Goal: Task Accomplishment & Management: Complete application form

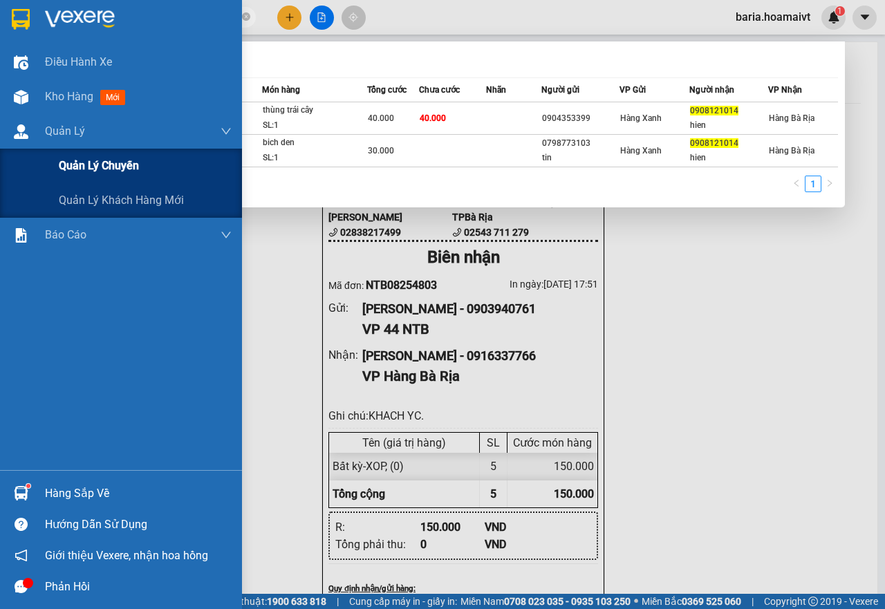
type input "0908121014"
click at [97, 175] on div "Quản lý chuyến" at bounding box center [145, 166] width 173 height 35
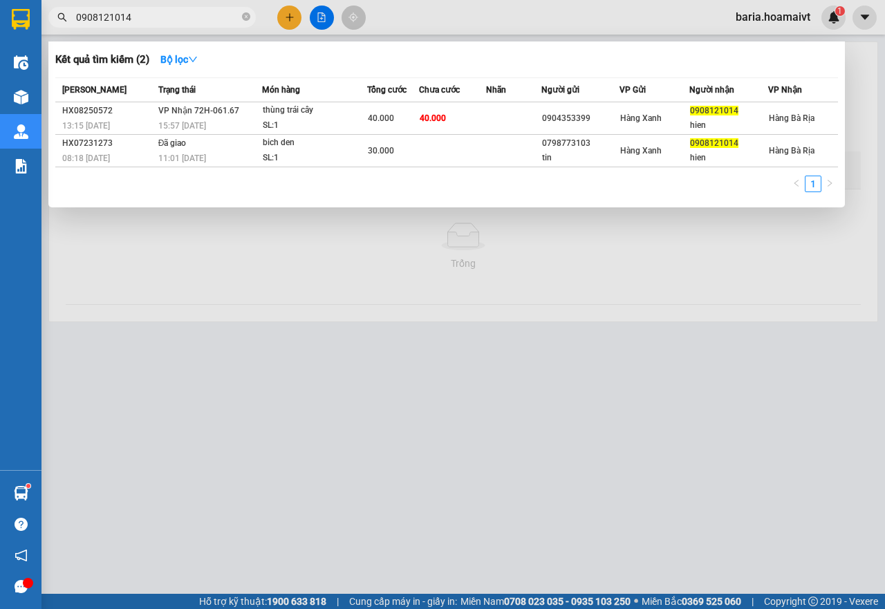
click at [289, 353] on div at bounding box center [442, 304] width 885 height 609
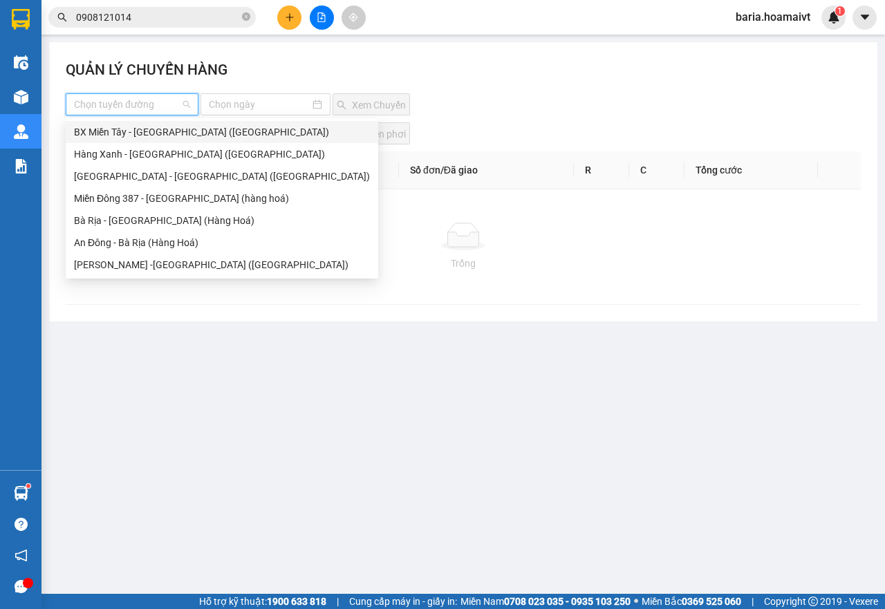
click at [104, 98] on input "search" at bounding box center [127, 104] width 106 height 21
drag, startPoint x: 127, startPoint y: 177, endPoint x: 138, endPoint y: 171, distance: 13.0
click at [127, 177] on div "[GEOGRAPHIC_DATA] - [GEOGRAPHIC_DATA] ([GEOGRAPHIC_DATA])" at bounding box center [222, 176] width 296 height 15
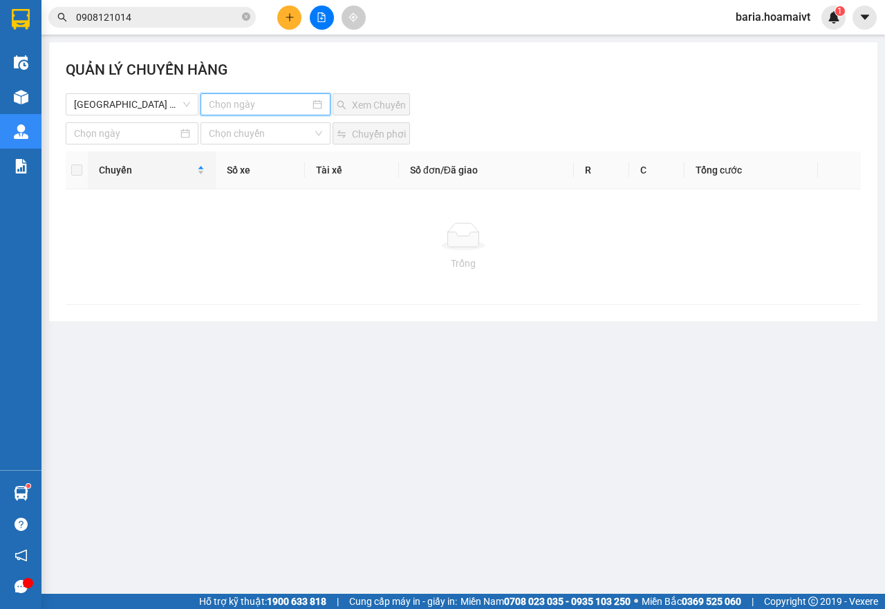
click at [245, 104] on input at bounding box center [260, 104] width 102 height 15
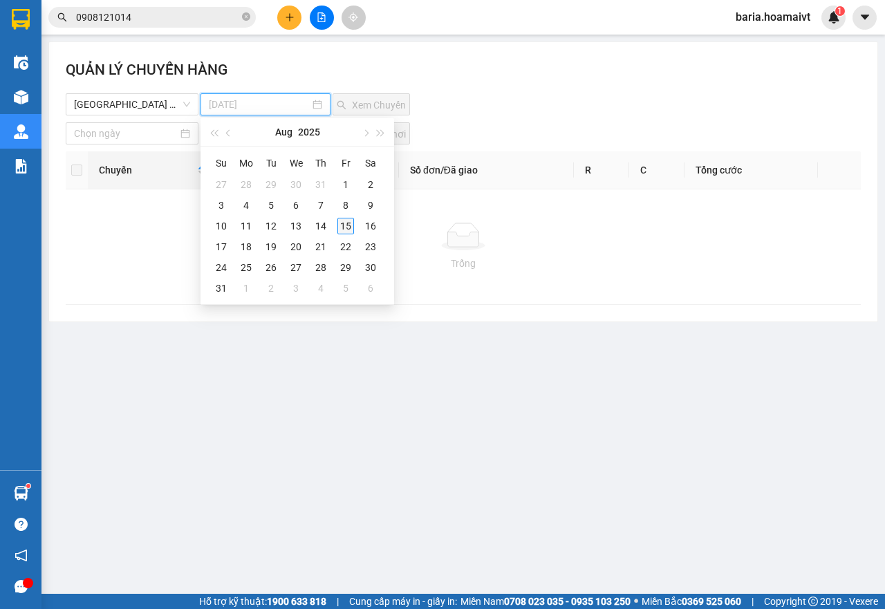
type input "[DATE]"
click at [346, 227] on div "15" at bounding box center [345, 226] width 17 height 17
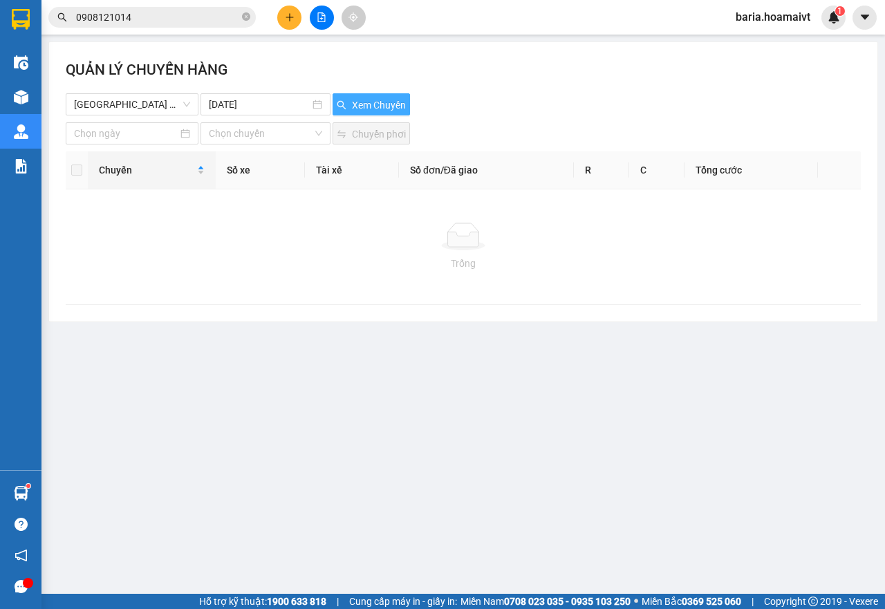
click at [369, 100] on span "Xem Chuyến" at bounding box center [379, 104] width 54 height 15
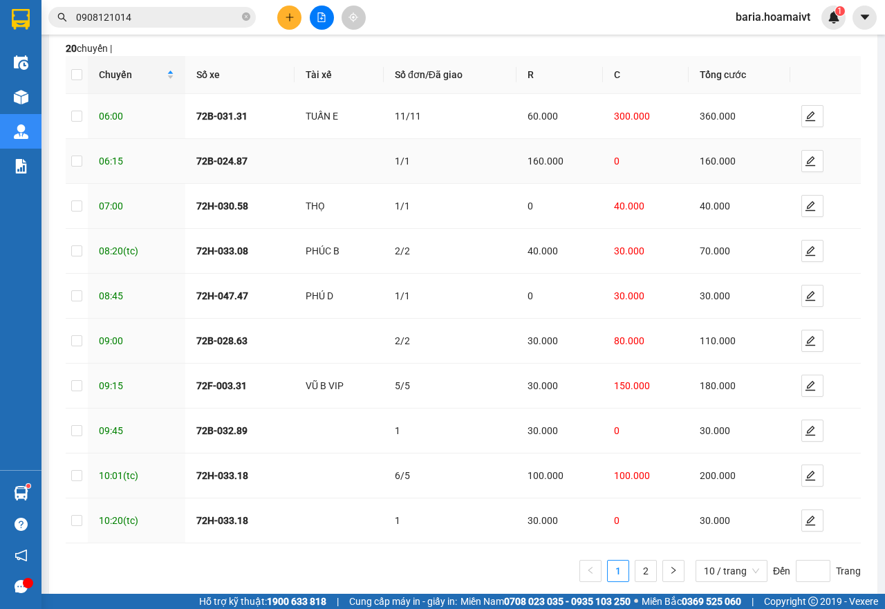
scroll to position [134, 0]
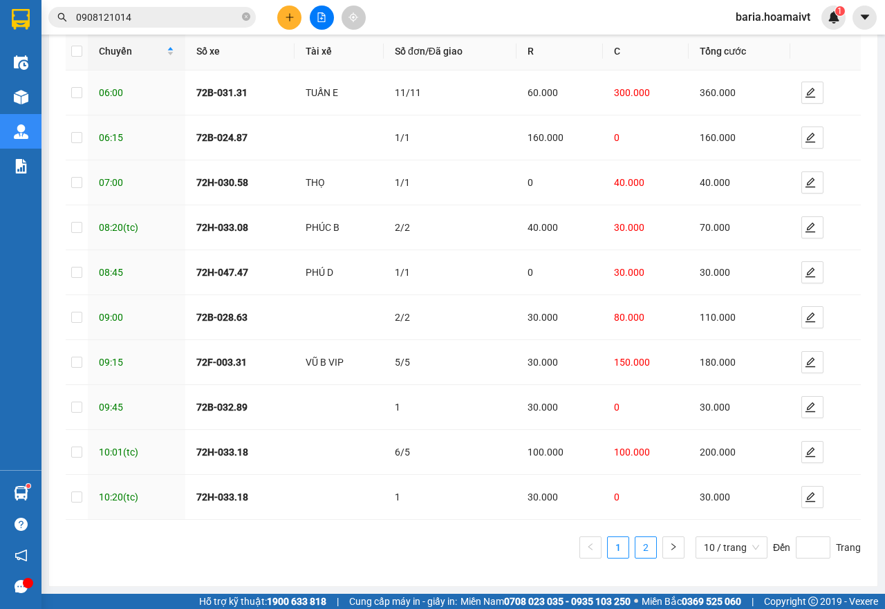
click at [635, 545] on link "2" at bounding box center [645, 547] width 21 height 21
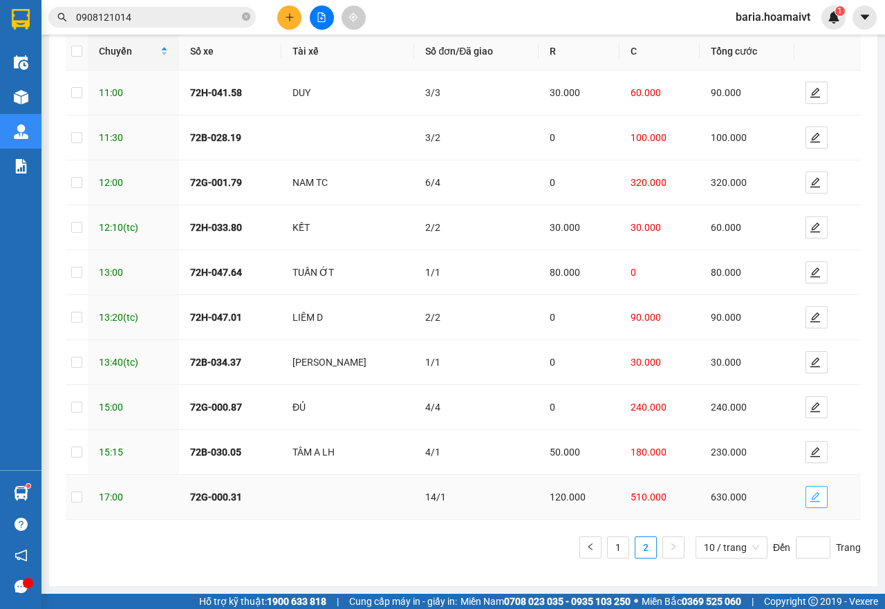
click at [810, 498] on icon "edit" at bounding box center [815, 497] width 10 height 10
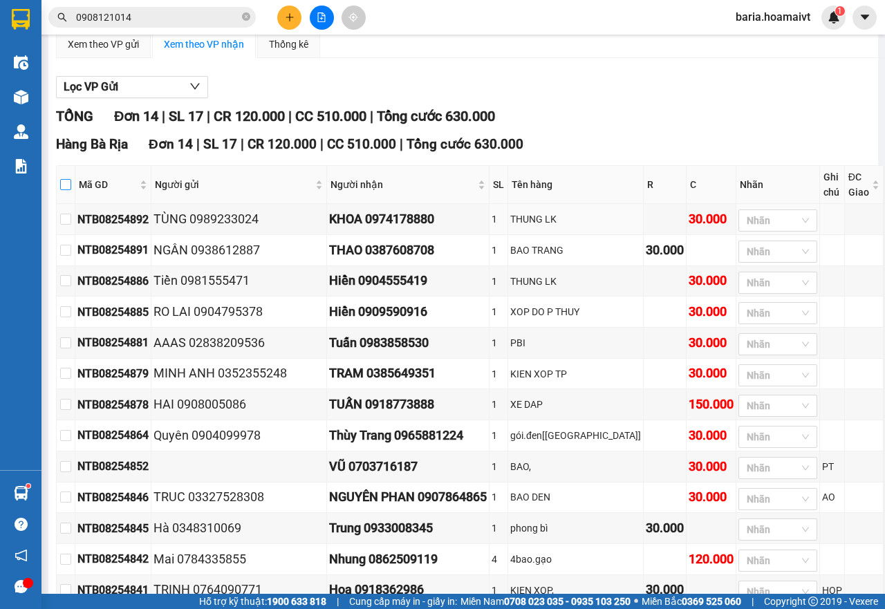
type input "[DATE]"
click at [71, 185] on input "checkbox" at bounding box center [65, 184] width 11 height 11
checkbox input "true"
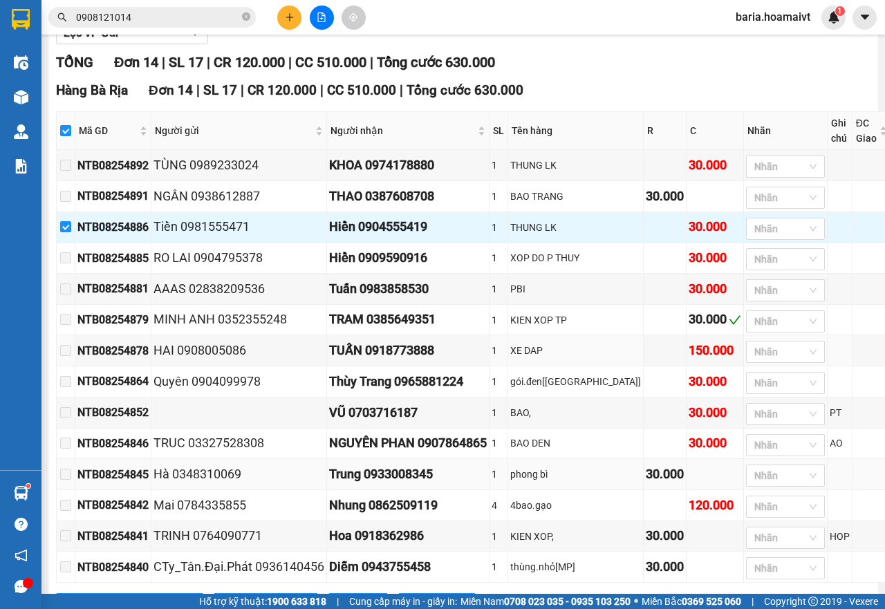
scroll to position [264, 0]
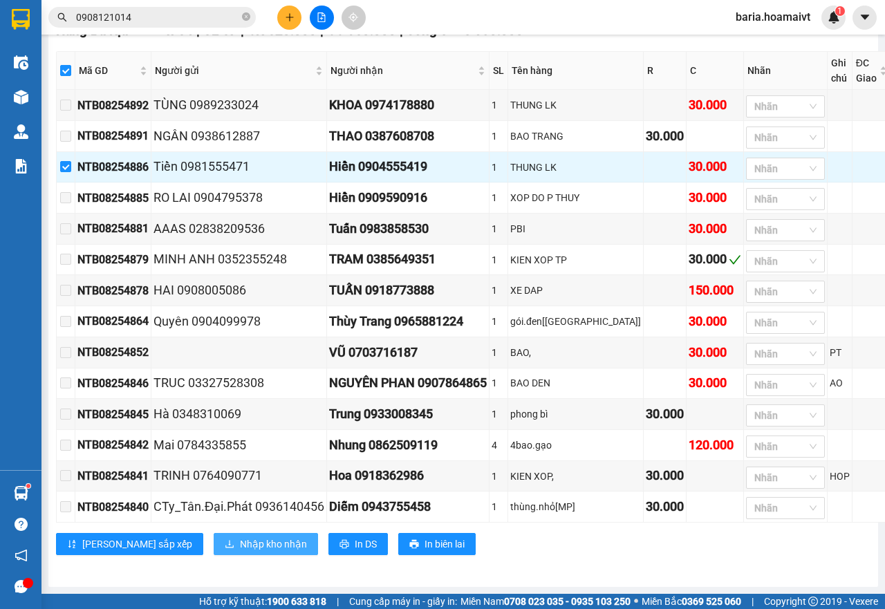
click at [240, 542] on span "Nhập kho nhận" at bounding box center [273, 544] width 67 height 15
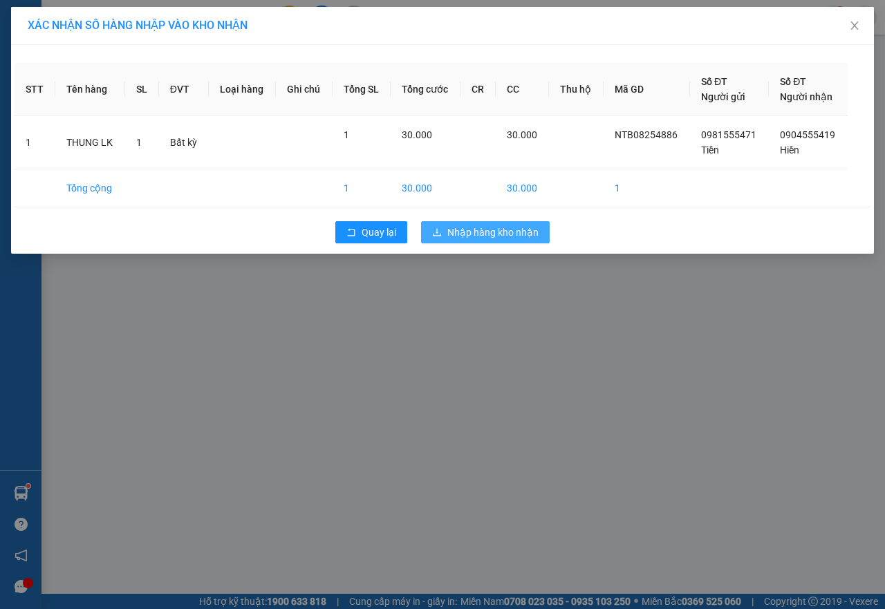
click at [507, 223] on button "Nhập hàng kho nhận" at bounding box center [485, 232] width 129 height 22
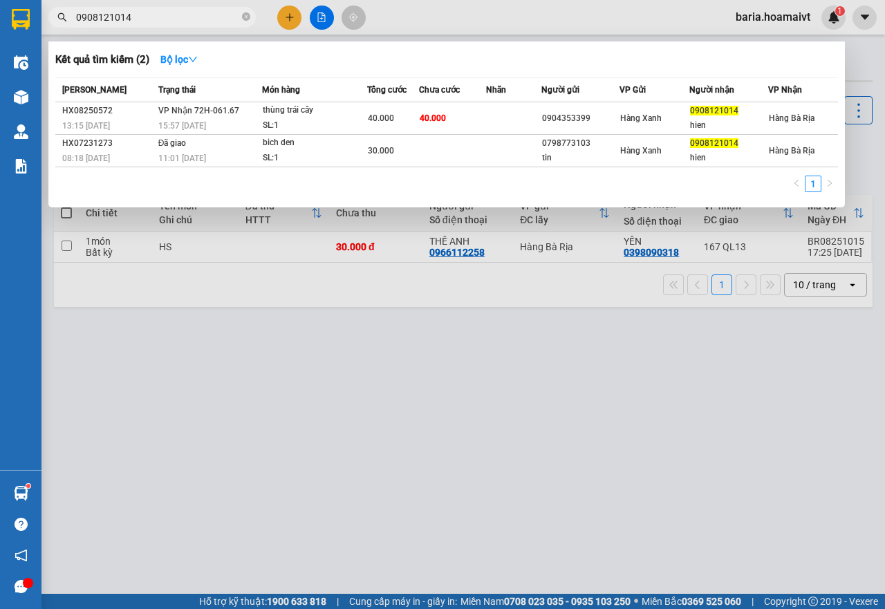
click at [169, 17] on input "0908121014" at bounding box center [157, 17] width 163 height 15
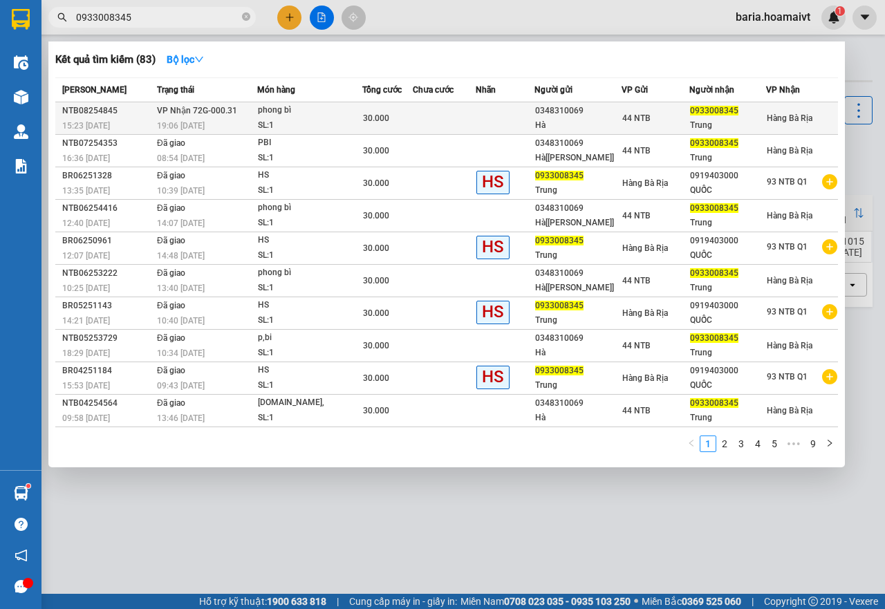
type input "0933008345"
click at [725, 116] on div "0933008345" at bounding box center [727, 111] width 75 height 15
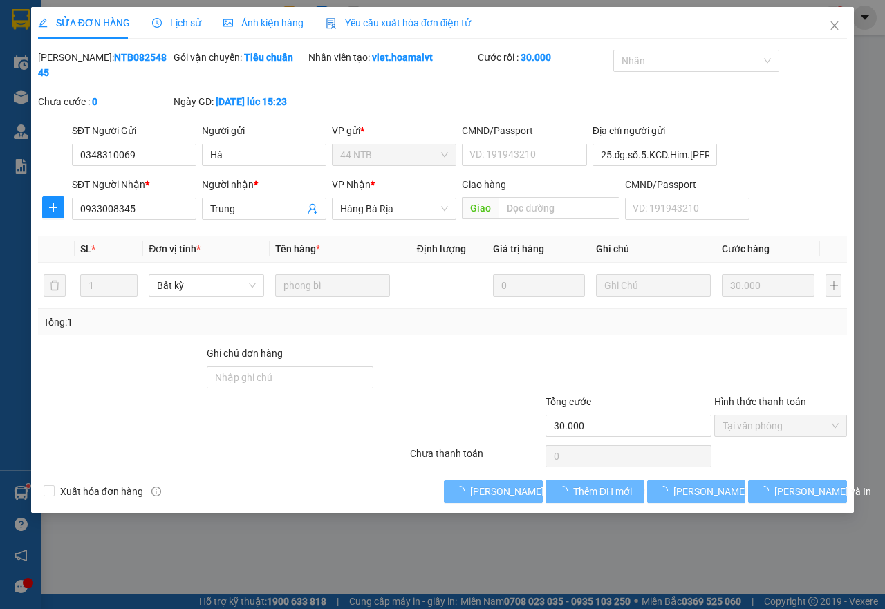
type input "0348310069"
type input "Hà"
type input "25.đg.số.5.KCD.Him.[PERSON_NAME]"
type input "0933008345"
type input "Trung"
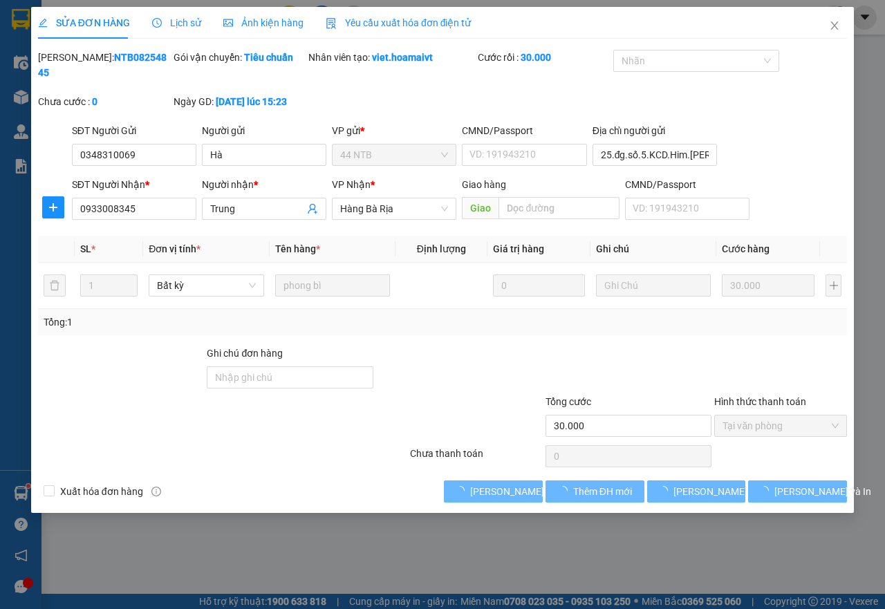
type input "30.000"
drag, startPoint x: 772, startPoint y: 425, endPoint x: 475, endPoint y: 493, distance: 304.9
click at [755, 431] on span "Tại văn phòng" at bounding box center [780, 426] width 116 height 21
click at [475, 493] on span "[PERSON_NAME] và [PERSON_NAME] hàng" at bounding box center [563, 491] width 187 height 15
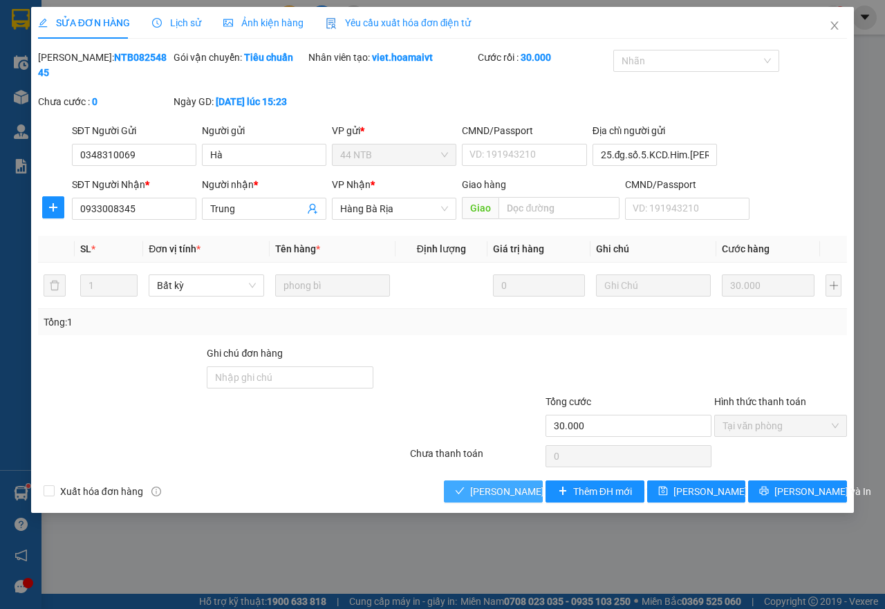
click at [475, 493] on span "[PERSON_NAME] và [PERSON_NAME] hàng" at bounding box center [563, 491] width 187 height 15
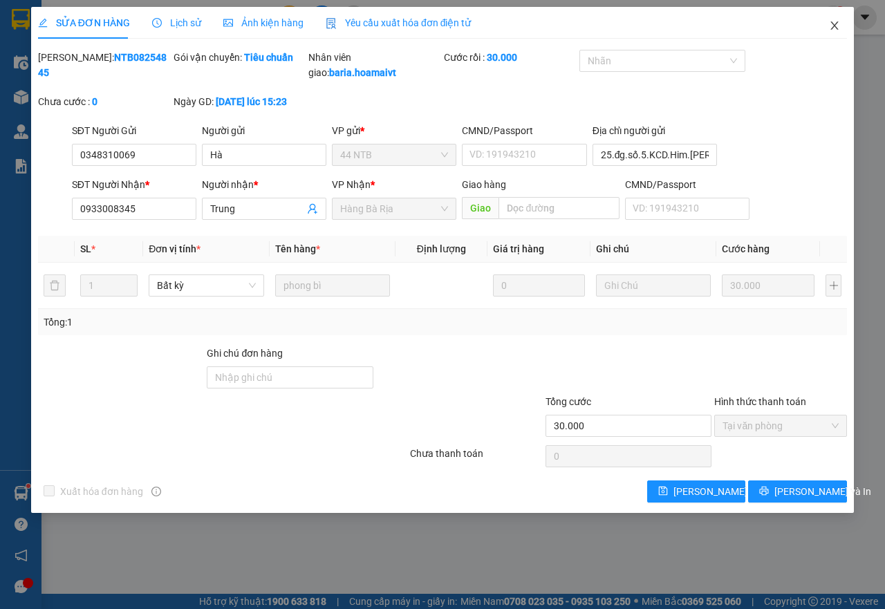
click at [833, 26] on icon "close" at bounding box center [834, 25] width 11 height 11
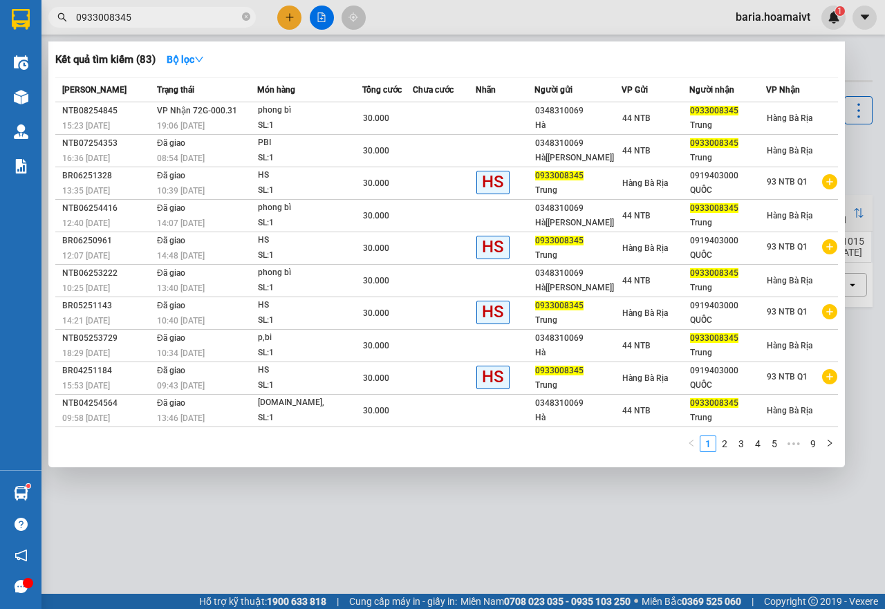
click at [186, 19] on input "0933008345" at bounding box center [157, 17] width 163 height 15
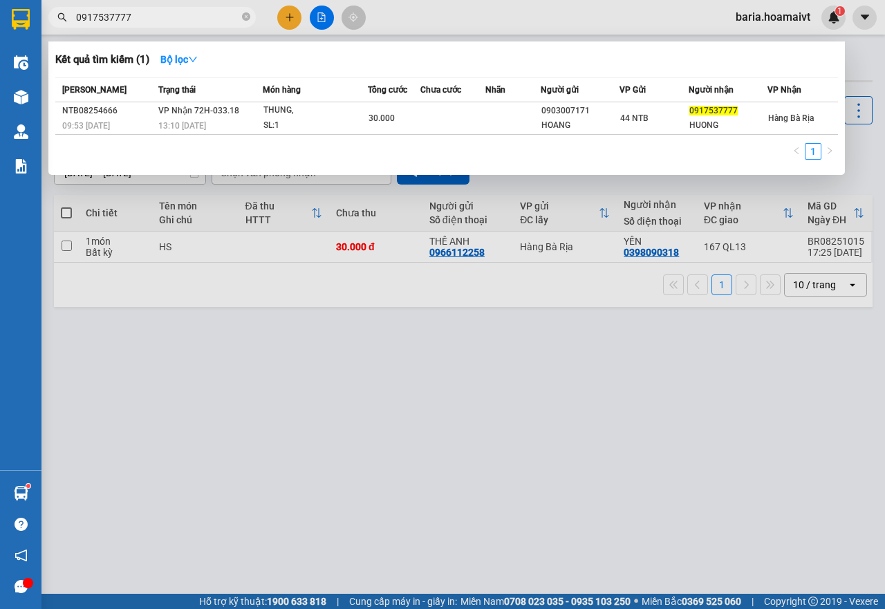
click at [180, 13] on input "0917537777" at bounding box center [157, 17] width 163 height 15
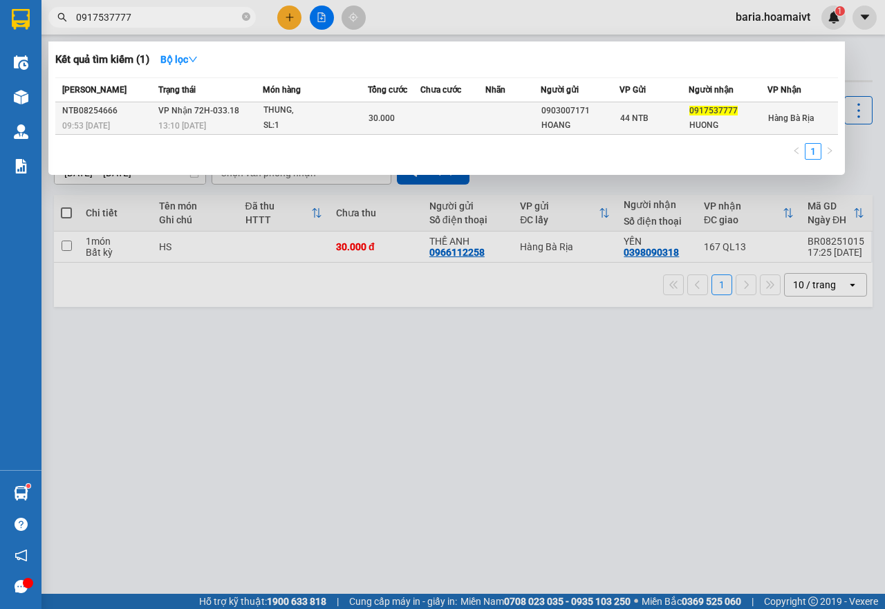
type input "0917537777"
click at [660, 124] on div "44 NTB" at bounding box center [654, 118] width 68 height 15
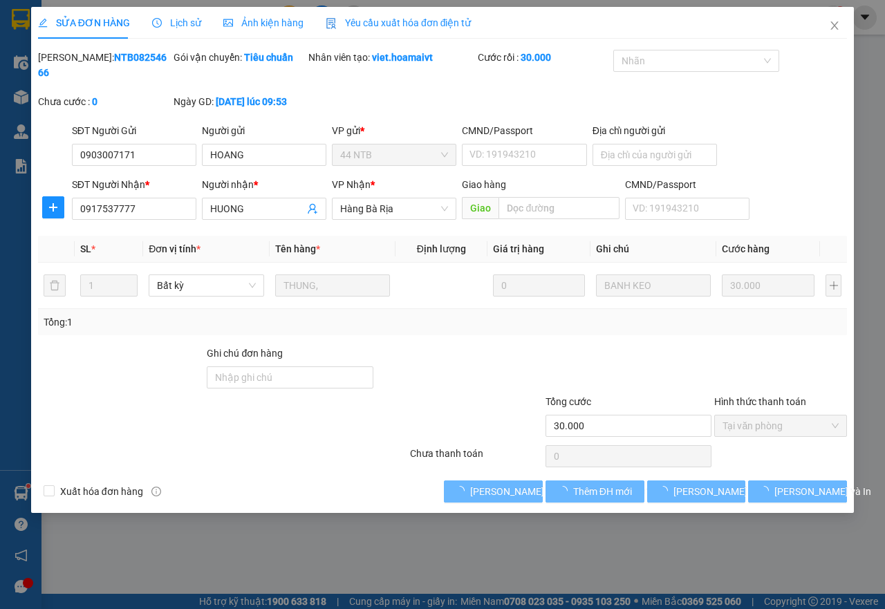
type input "0903007171"
type input "HOANG"
type input "0917537777"
type input "HUONG"
type input "30.000"
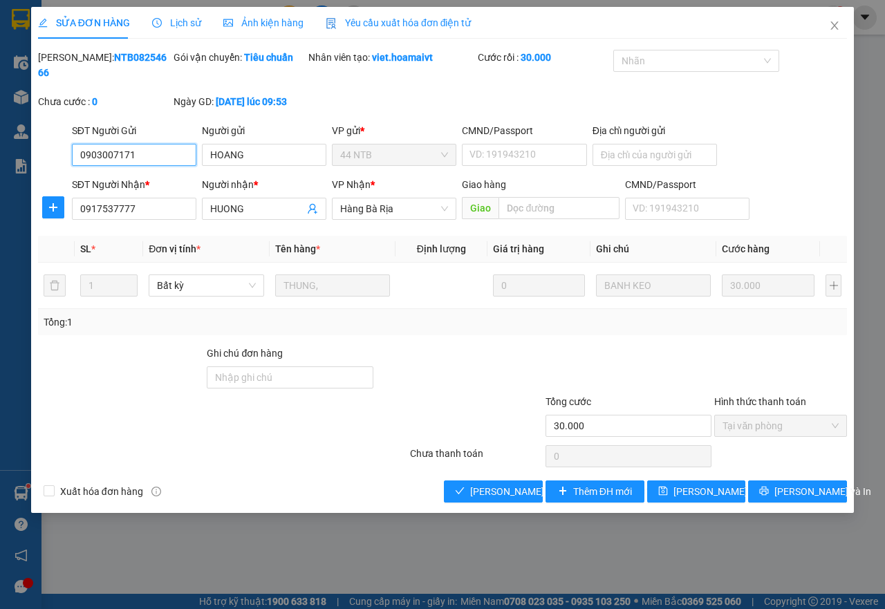
click at [737, 429] on span "Tại văn phòng" at bounding box center [780, 426] width 116 height 21
drag, startPoint x: 486, startPoint y: 494, endPoint x: 869, endPoint y: 77, distance: 566.1
click at [487, 494] on span "[PERSON_NAME] và [PERSON_NAME] hàng" at bounding box center [563, 491] width 187 height 15
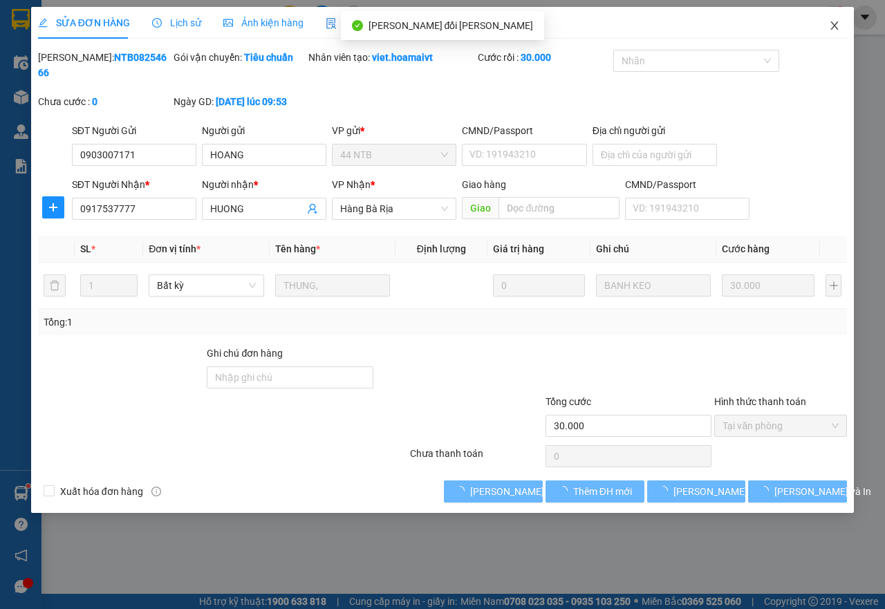
click at [834, 26] on icon "close" at bounding box center [834, 25] width 11 height 11
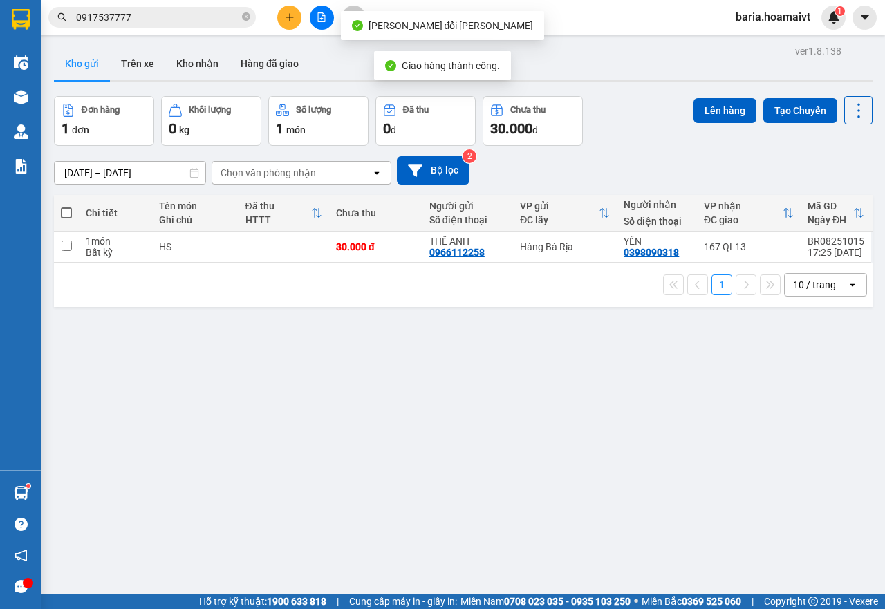
click at [150, 15] on input "0917537777" at bounding box center [157, 17] width 163 height 15
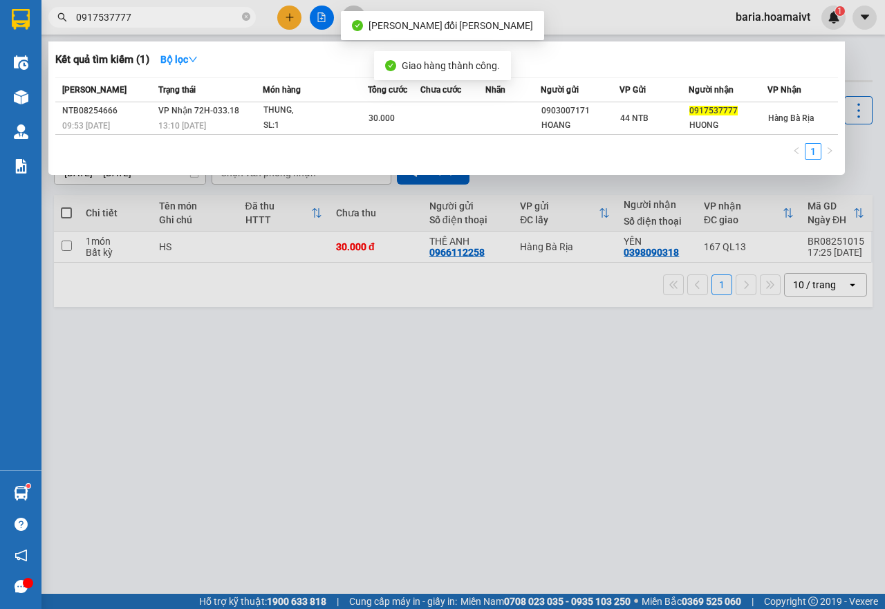
click at [150, 15] on input "0917537777" at bounding box center [157, 17] width 163 height 15
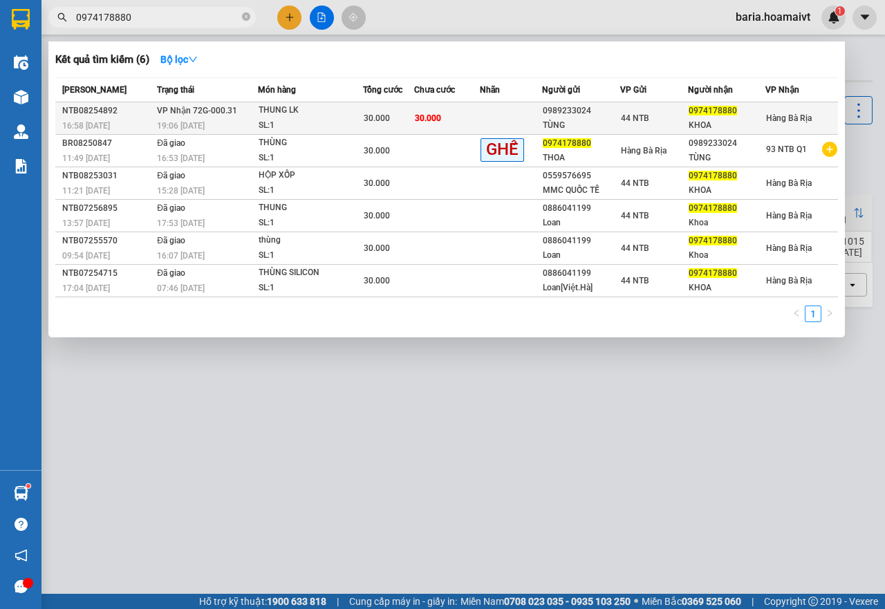
type input "0974178880"
click at [745, 117] on div "0974178880" at bounding box center [727, 111] width 76 height 15
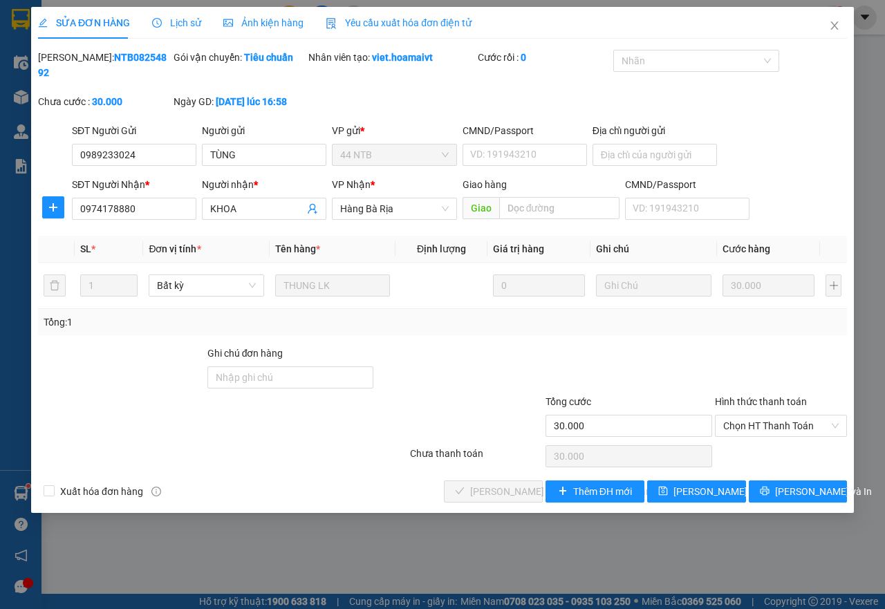
type input "0989233024"
type input "TÙNG"
type input "0974178880"
type input "KHOA"
type input "30.000"
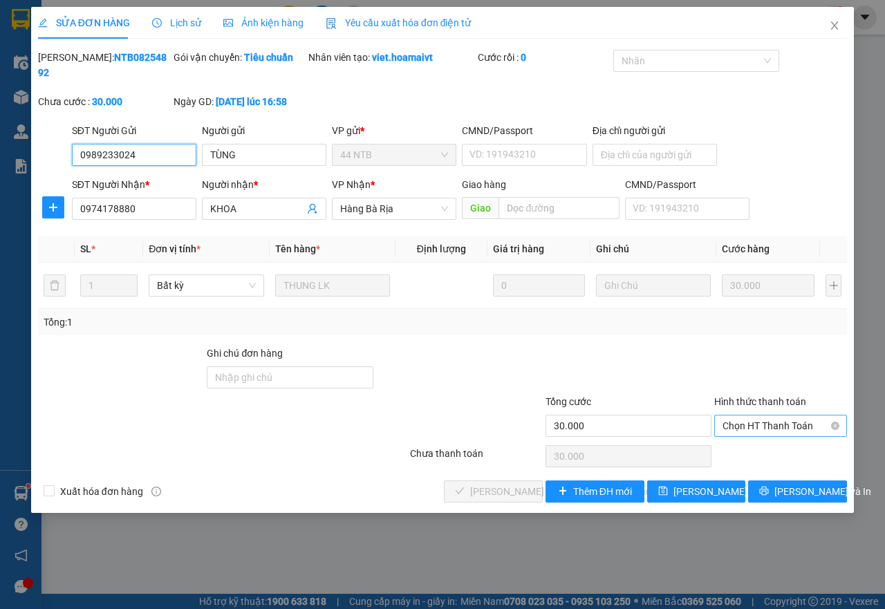
click at [770, 425] on span "Chọn HT Thanh Toán" at bounding box center [780, 426] width 116 height 21
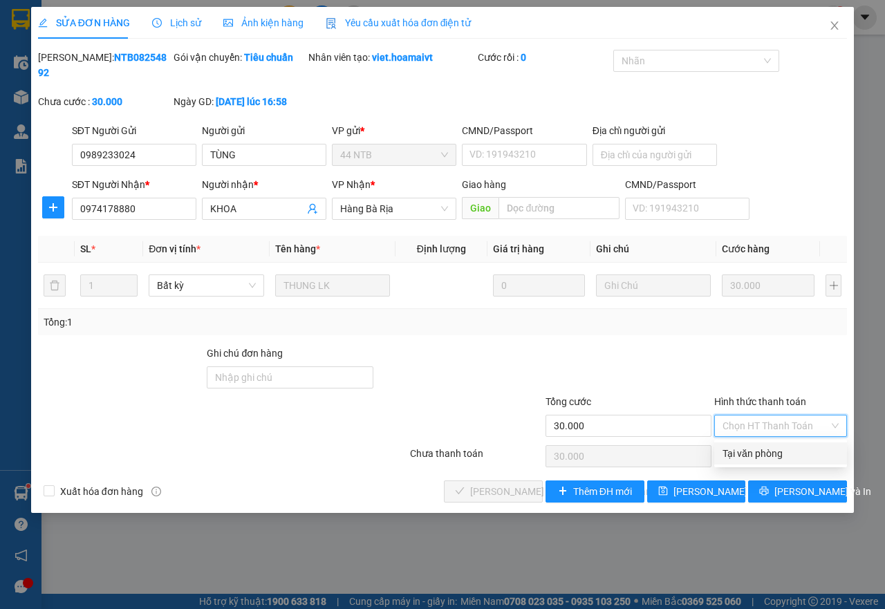
click at [752, 449] on div "Tại văn phòng" at bounding box center [780, 453] width 116 height 15
type input "0"
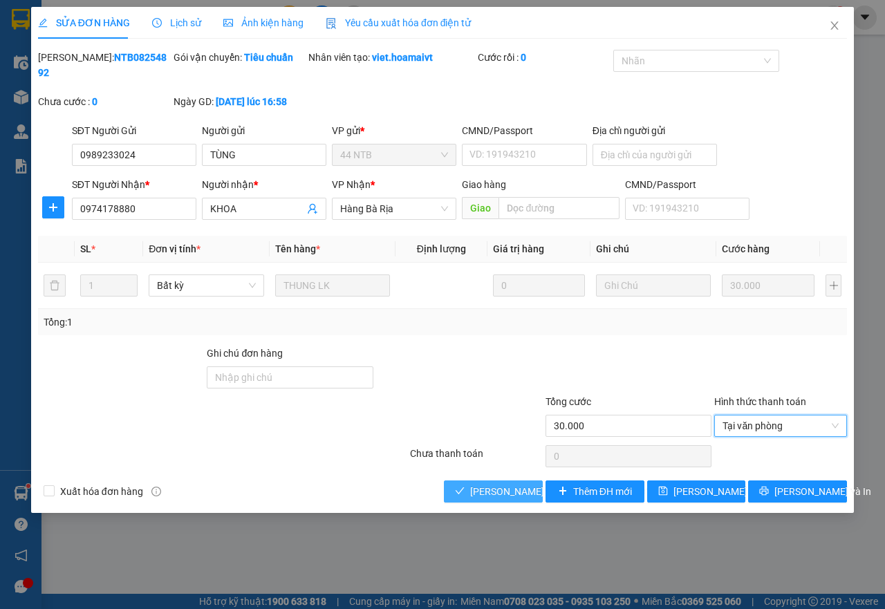
click at [490, 496] on span "[PERSON_NAME] và [PERSON_NAME] hàng" at bounding box center [563, 491] width 187 height 15
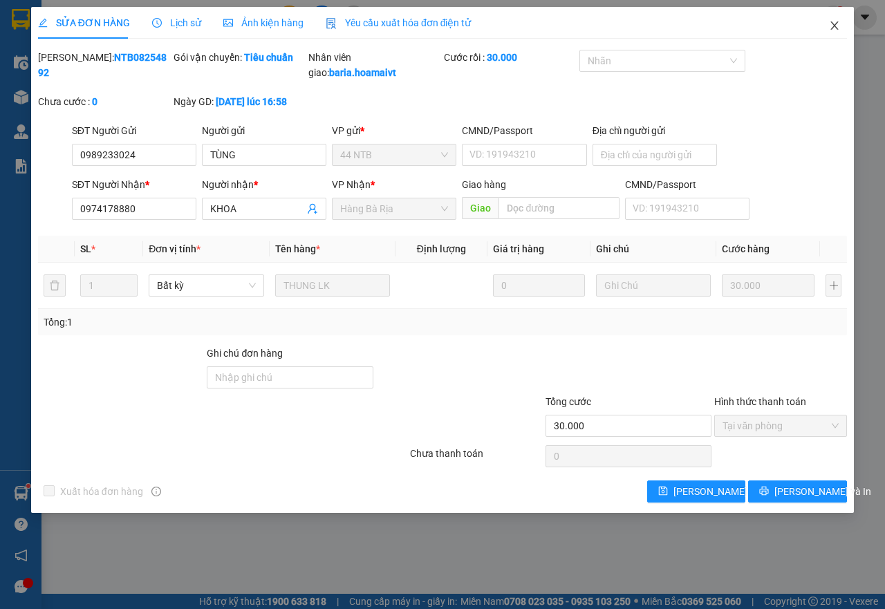
click at [837, 21] on icon "close" at bounding box center [834, 25] width 11 height 11
